Goal: Navigation & Orientation: Understand site structure

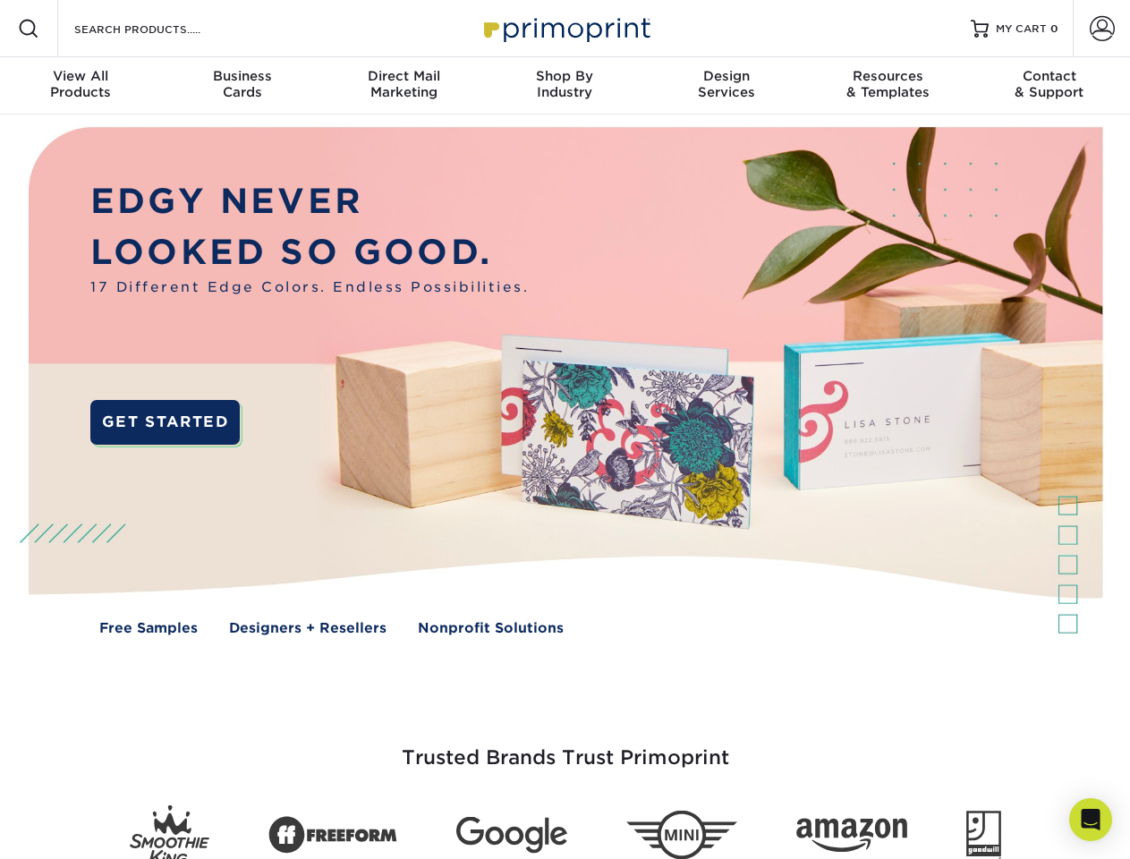
click at [565, 429] on img at bounding box center [564, 394] width 1118 height 559
click at [29, 29] on span at bounding box center [28, 28] width 21 height 21
click at [1101, 29] on span at bounding box center [1102, 28] width 25 height 25
click at [81, 86] on div "View All Products" at bounding box center [80, 84] width 161 height 32
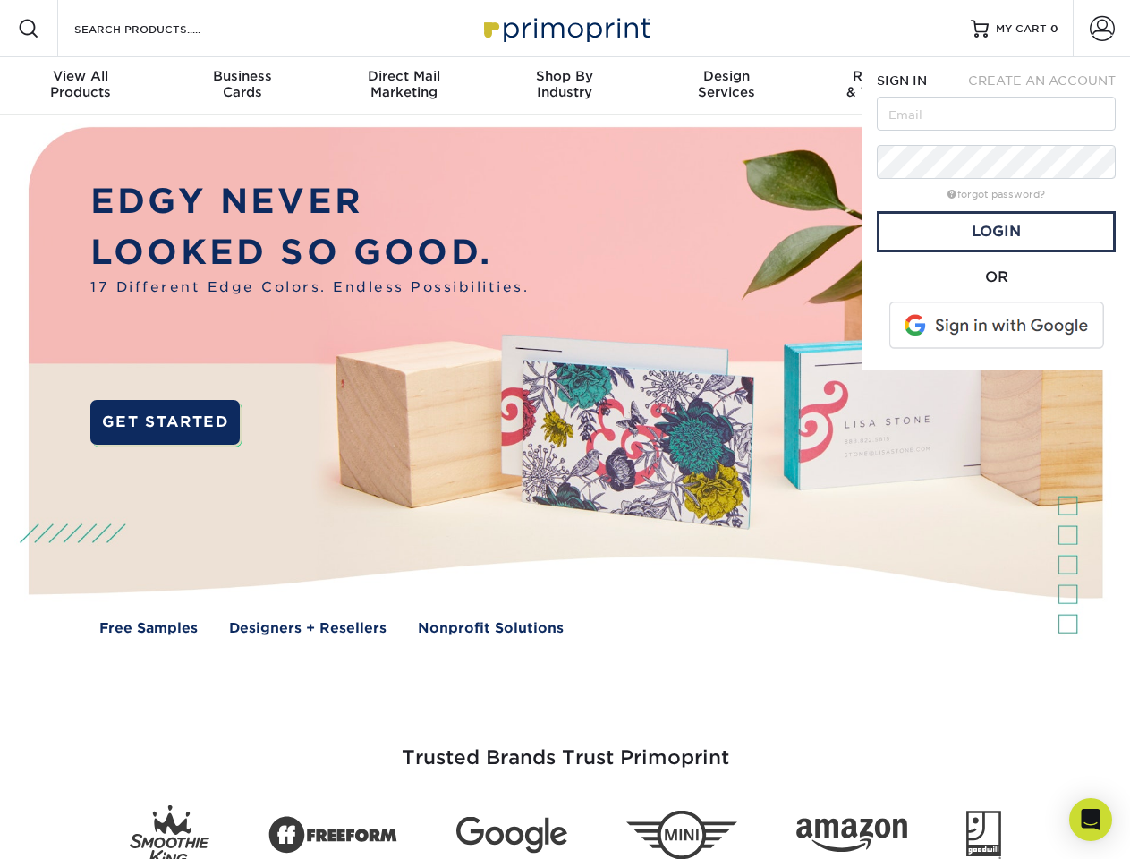
click at [242, 86] on div "Business Cards" at bounding box center [241, 84] width 161 height 32
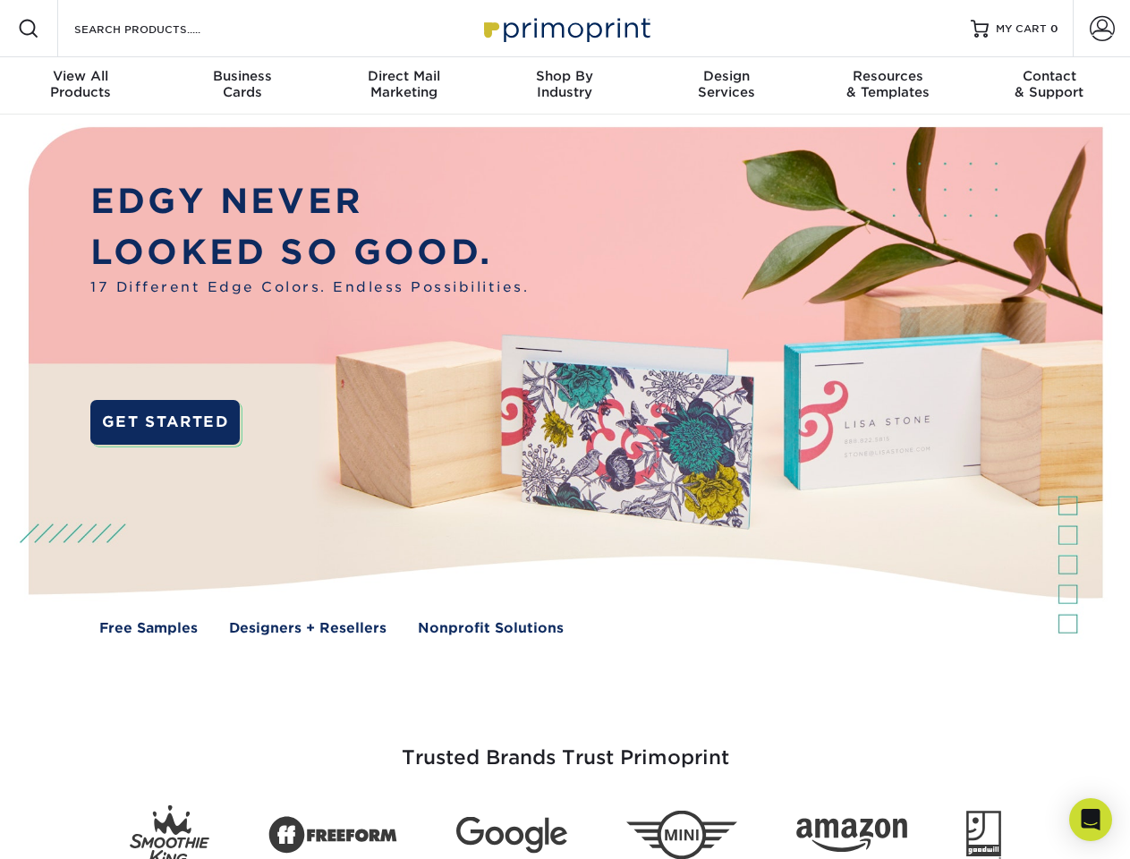
click at [403, 86] on div "Direct Mail Marketing" at bounding box center [403, 84] width 161 height 32
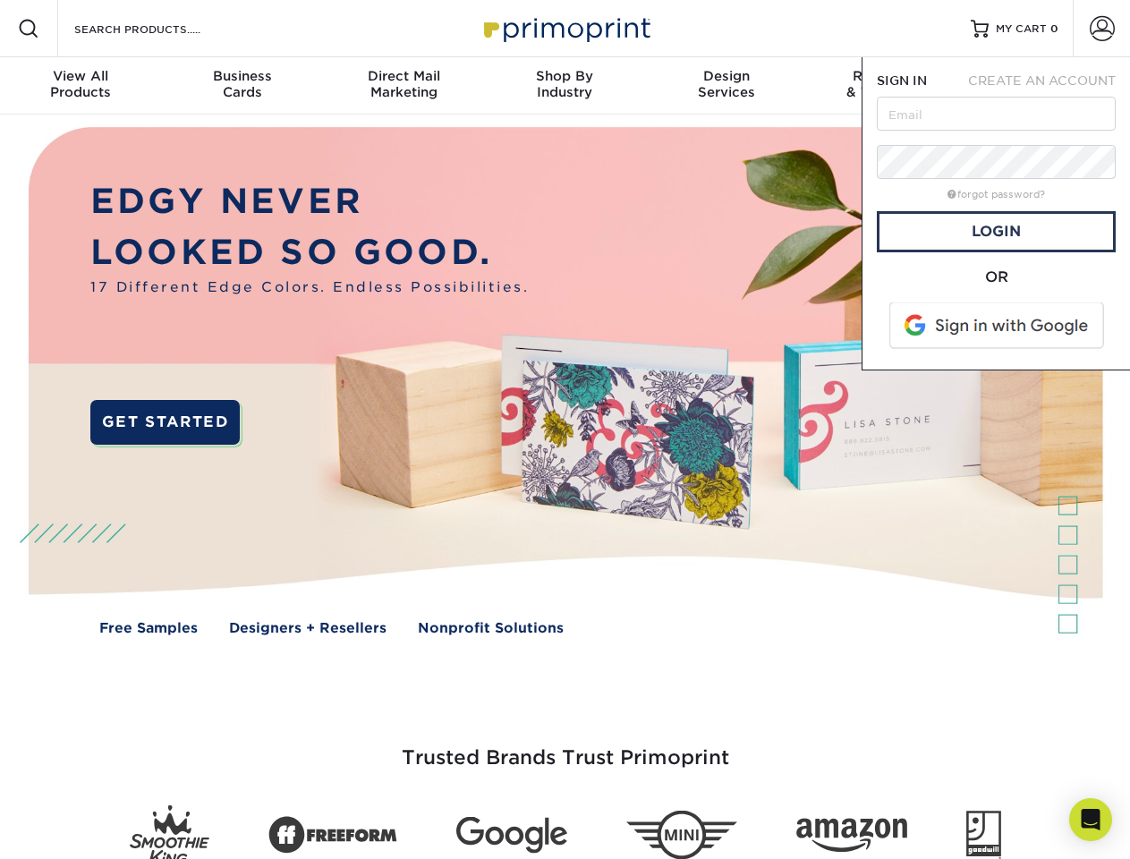
click at [565, 86] on div "Shop By Industry" at bounding box center [564, 84] width 161 height 32
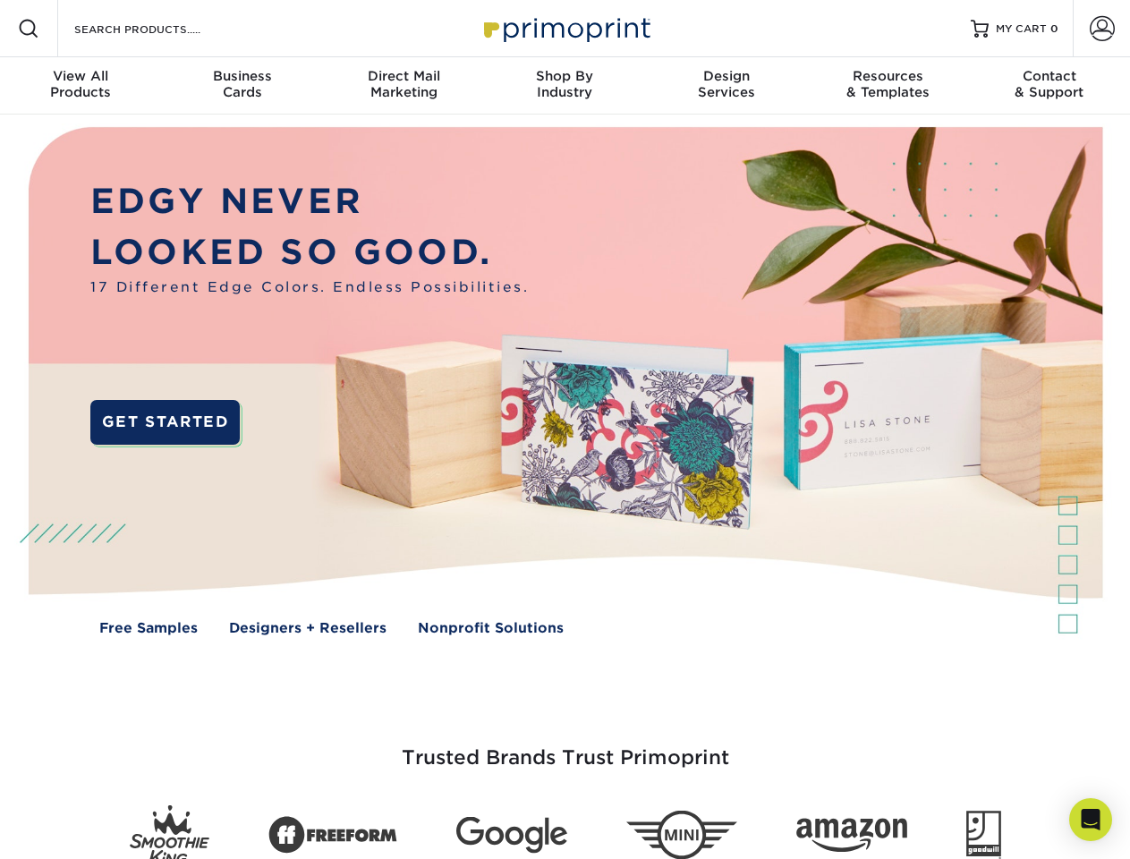
click at [726, 86] on div "Design Services" at bounding box center [726, 84] width 161 height 32
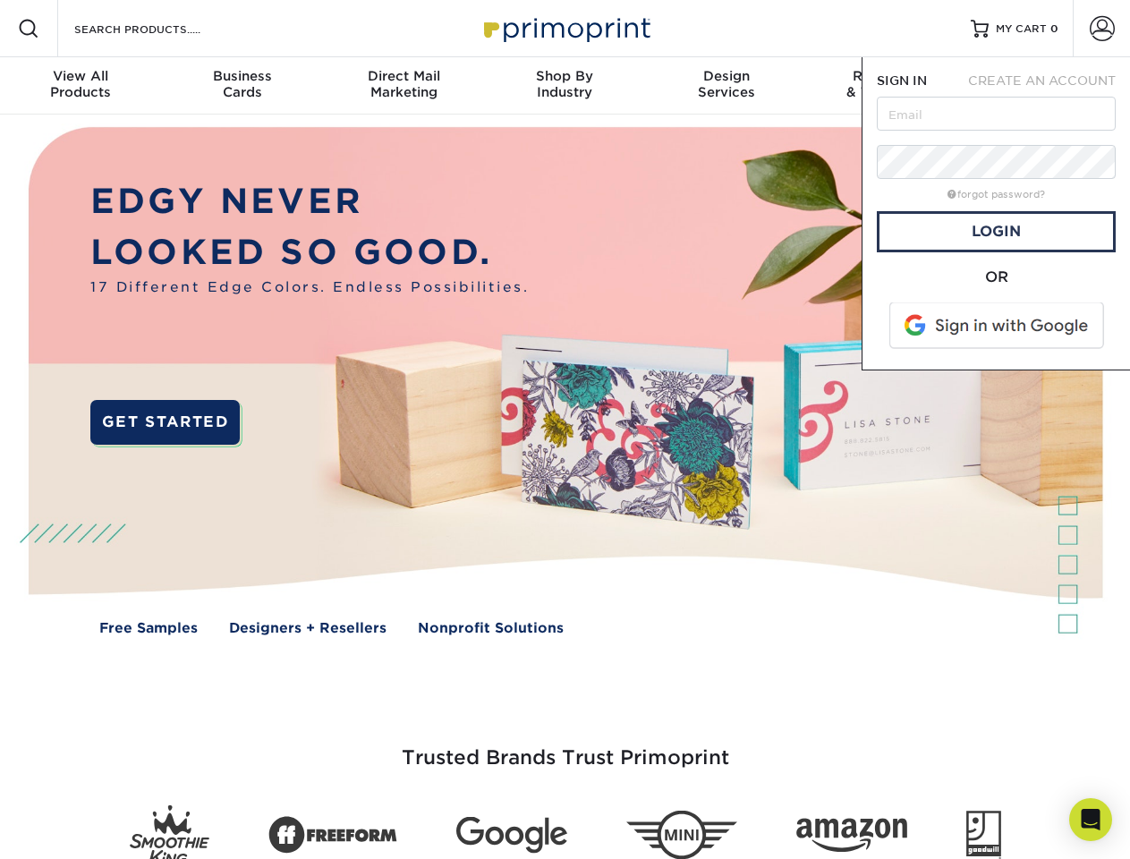
click at [887, 86] on span "SIGN IN" at bounding box center [902, 80] width 50 height 14
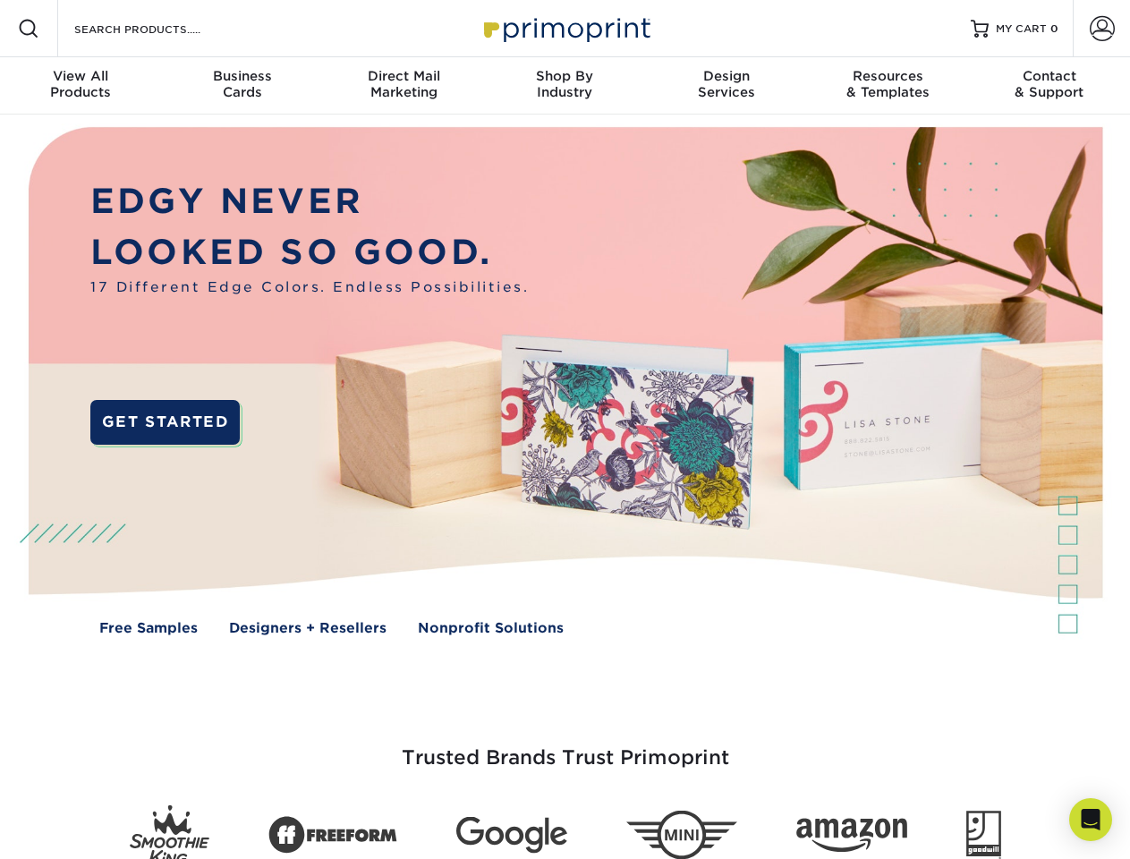
click at [1049, 86] on div "Contact & Support" at bounding box center [1049, 84] width 161 height 32
